Goal: Information Seeking & Learning: Find specific fact

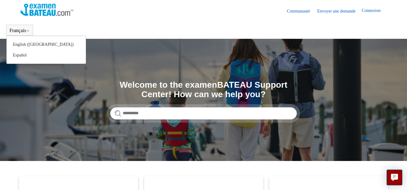
click at [22, 26] on div "Français English ([GEOGRAPHIC_DATA]) Español" at bounding box center [19, 30] width 27 height 11
click at [21, 29] on button "Français" at bounding box center [19, 31] width 20 height 6
click at [30, 29] on button "Français" at bounding box center [19, 31] width 20 height 6
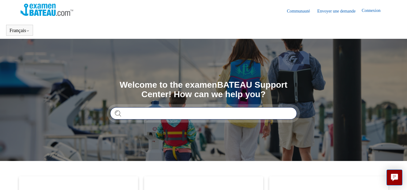
click at [159, 115] on input "Rechercher" at bounding box center [203, 113] width 187 height 12
type input "**********"
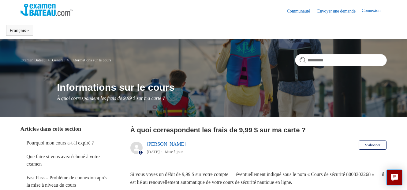
click at [371, 10] on link "Connexion" at bounding box center [374, 10] width 25 height 7
